Goal: Task Accomplishment & Management: Manage account settings

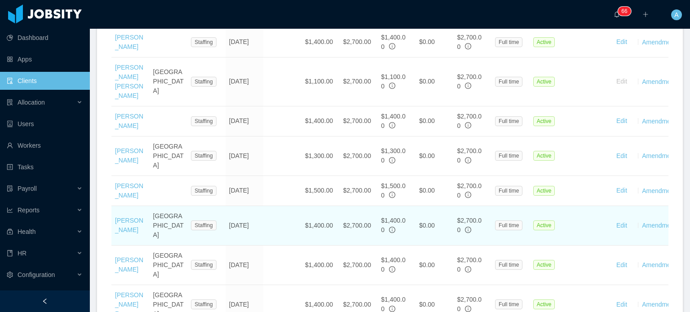
scroll to position [498, 0]
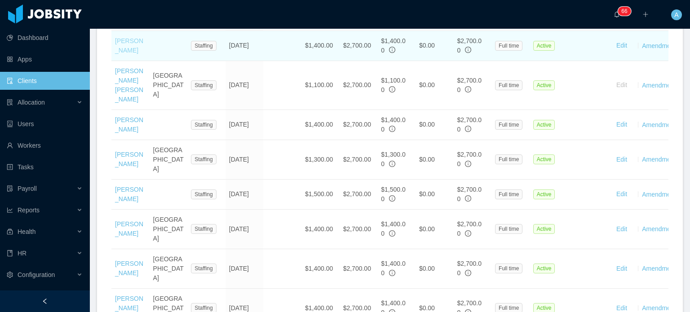
click at [135, 54] on link "[PERSON_NAME]" at bounding box center [129, 45] width 28 height 17
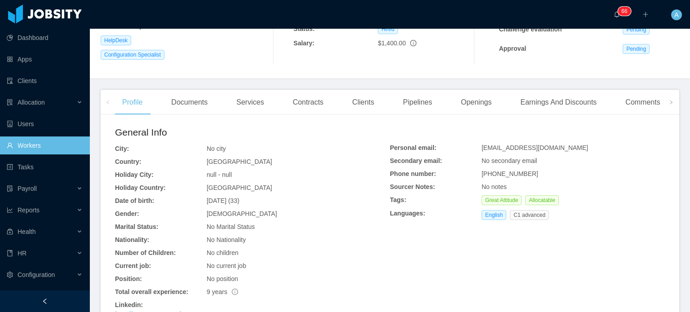
scroll to position [180, 0]
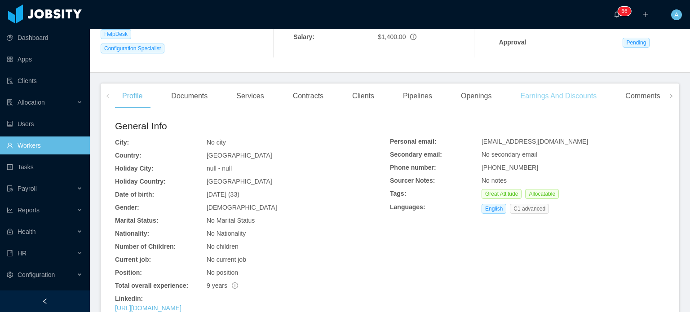
click at [558, 96] on div "Earnings And Discounts" at bounding box center [558, 96] width 91 height 25
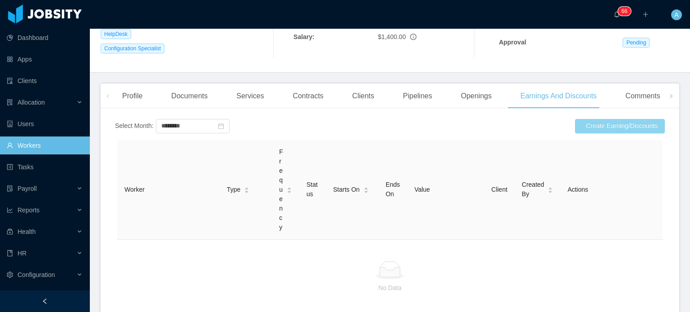
click at [612, 125] on button "Create Earning/Discounts" at bounding box center [620, 126] width 90 height 14
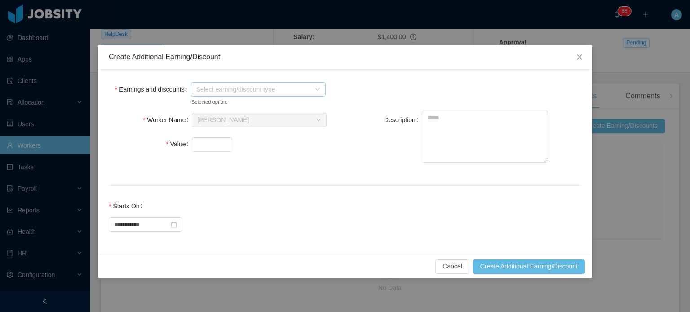
click at [314, 91] on span "Select earning/discount type" at bounding box center [255, 89] width 118 height 13
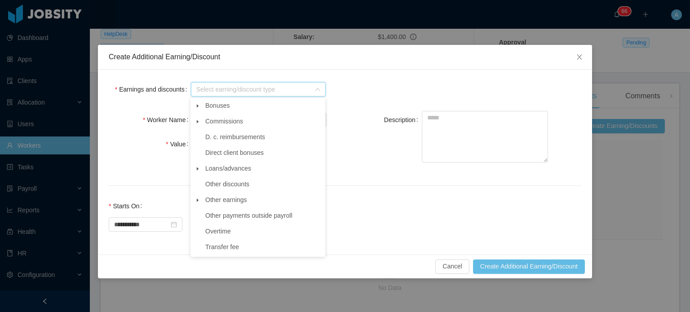
click at [199, 201] on icon "icon: caret-down" at bounding box center [197, 200] width 4 height 4
drag, startPoint x: 214, startPoint y: 217, endPoint x: 203, endPoint y: 215, distance: 11.5
click at [203, 215] on li "Other" at bounding box center [261, 216] width 123 height 12
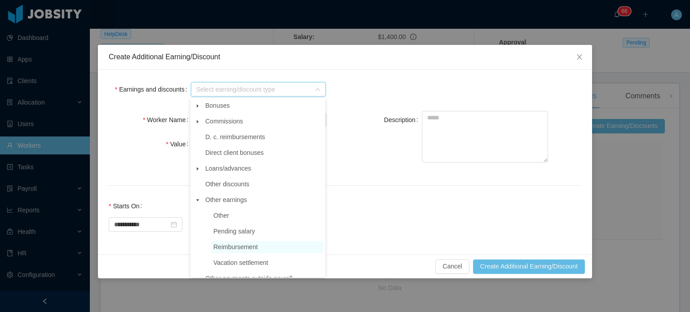
click at [216, 249] on span "Reimbursement" at bounding box center [235, 246] width 44 height 7
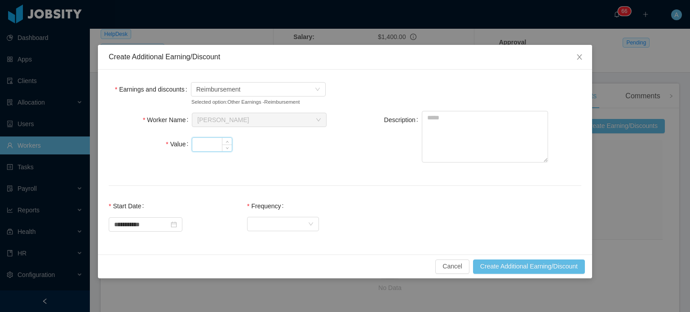
click at [215, 145] on input "Value" at bounding box center [212, 144] width 40 height 13
type input "**"
click at [442, 110] on form "**********" at bounding box center [345, 161] width 472 height 163
click at [453, 136] on textarea "Description" at bounding box center [485, 137] width 126 height 52
click at [453, 134] on textarea "Description" at bounding box center [485, 137] width 126 height 52
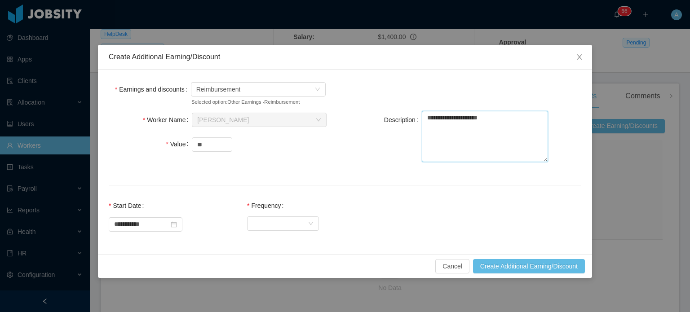
type textarea "**********"
click at [290, 232] on div "Select Frequency" at bounding box center [283, 224] width 72 height 18
click at [287, 228] on div "Select Frequency" at bounding box center [279, 223] width 55 height 13
click at [278, 238] on li "One Time" at bounding box center [291, 241] width 72 height 14
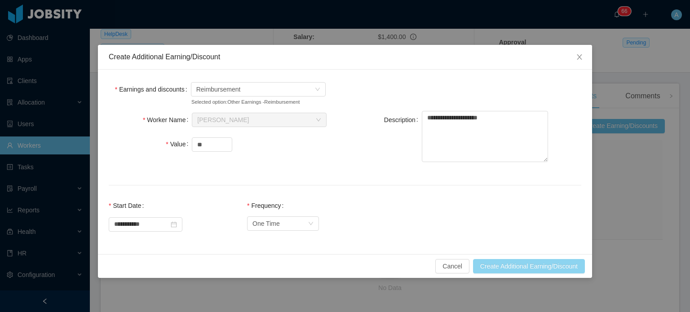
click at [516, 262] on button "Create Additional Earning/Discount" at bounding box center [529, 266] width 112 height 14
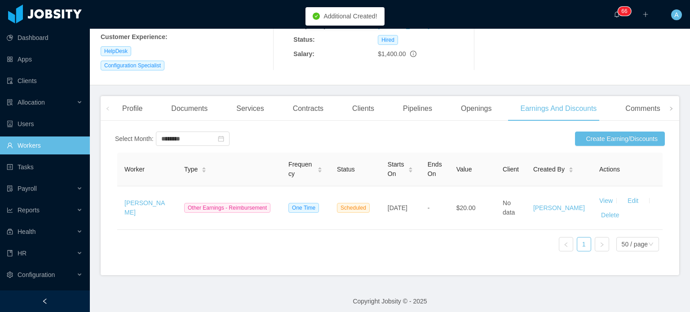
scroll to position [179, 0]
